Goal: Information Seeking & Learning: Learn about a topic

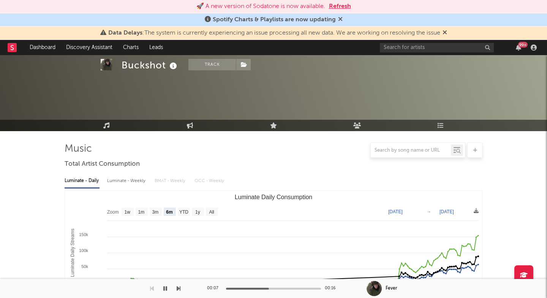
select select "6m"
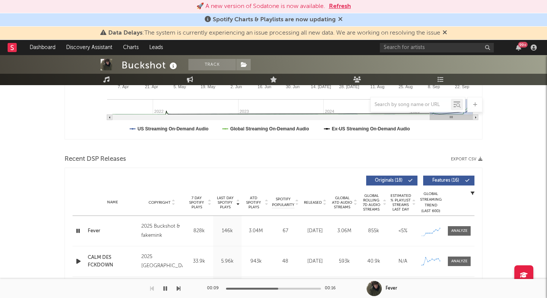
click at [163, 60] on div "Buckshot" at bounding box center [150, 65] width 57 height 13
click at [159, 67] on div "Buckshot" at bounding box center [150, 65] width 57 height 13
copy div "Buckshot"
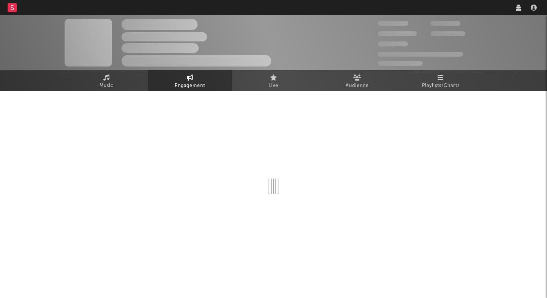
select select "1w"
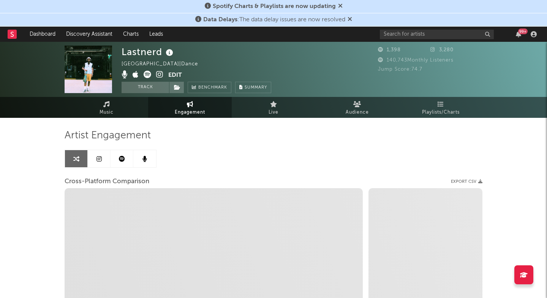
select select "1m"
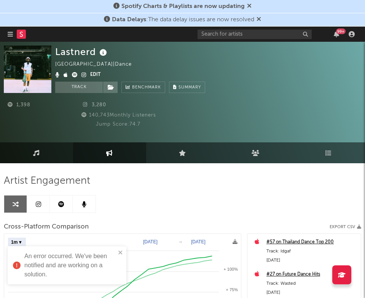
select select "1m"
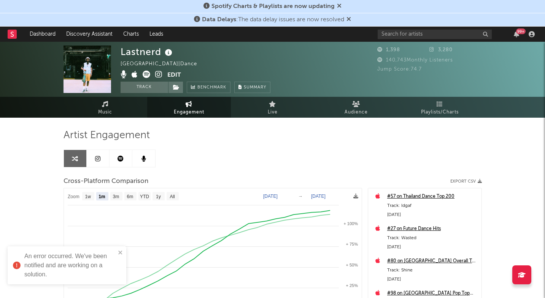
select select "1m"
click at [430, 38] on input "text" at bounding box center [434, 35] width 114 height 10
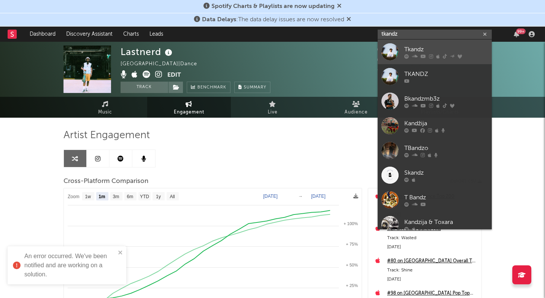
type input "tkandz"
click at [426, 51] on div "Tkandz" at bounding box center [446, 49] width 84 height 9
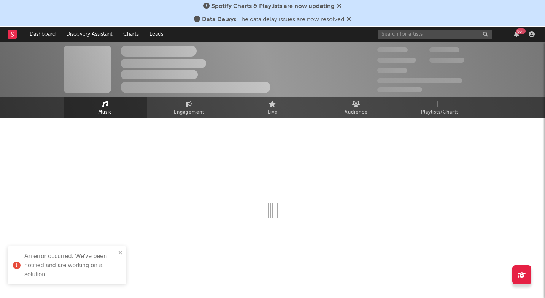
select select "6m"
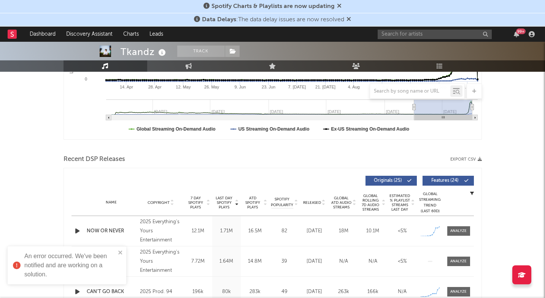
scroll to position [232, 0]
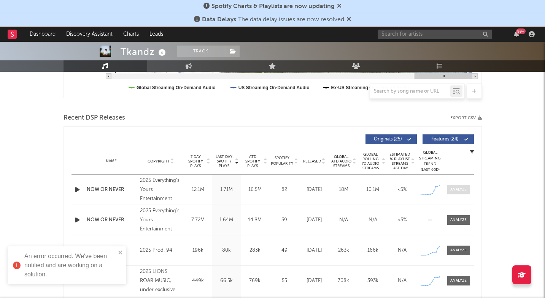
click at [460, 188] on div at bounding box center [458, 190] width 16 height 6
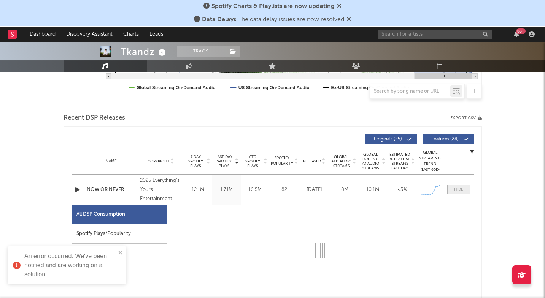
select select "1w"
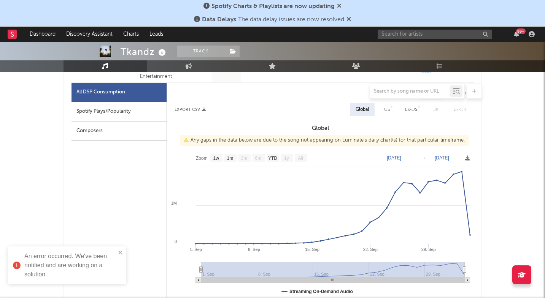
scroll to position [354, 0]
